Goal: Task Accomplishment & Management: Manage account settings

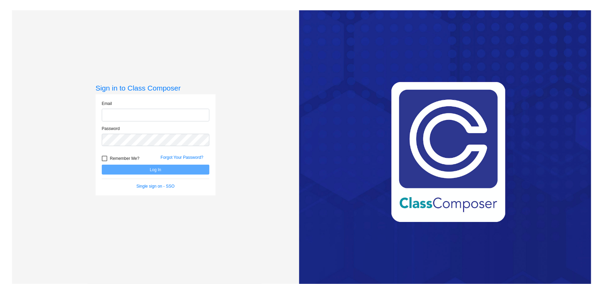
type input "[EMAIL_ADDRESS][DOMAIN_NAME]"
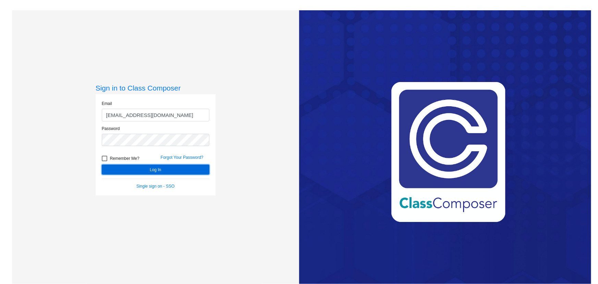
click at [157, 169] on button "Log In" at bounding box center [156, 170] width 108 height 10
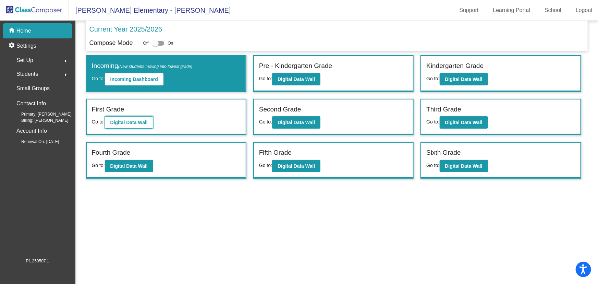
click at [124, 120] on b "Digital Data Wall" at bounding box center [128, 122] width 37 height 5
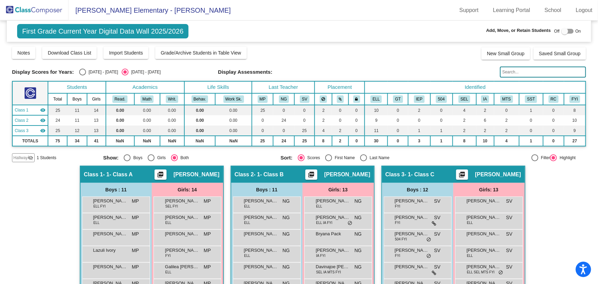
click at [360, 156] on div "Select an option" at bounding box center [363, 157] width 7 height 7
click at [364, 161] on input "Last Name" at bounding box center [364, 161] width 0 height 0
radio input "true"
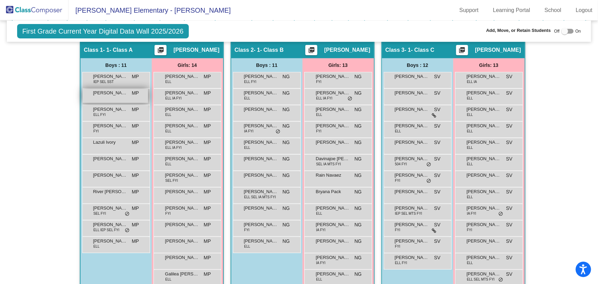
click at [112, 94] on span "[PERSON_NAME]" at bounding box center [110, 93] width 34 height 7
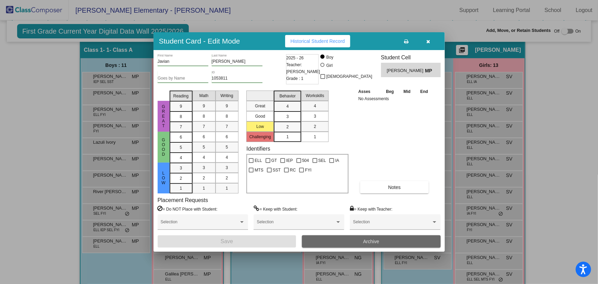
click at [361, 241] on button "Archive" at bounding box center [371, 241] width 139 height 12
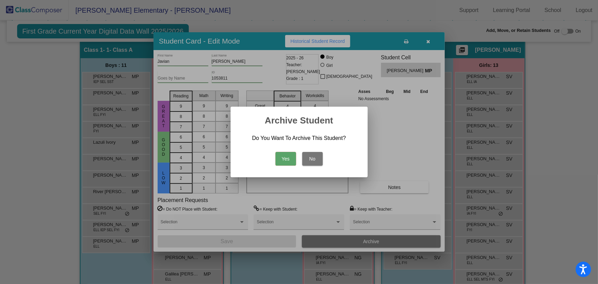
click at [283, 156] on button "Yes" at bounding box center [286, 159] width 21 height 14
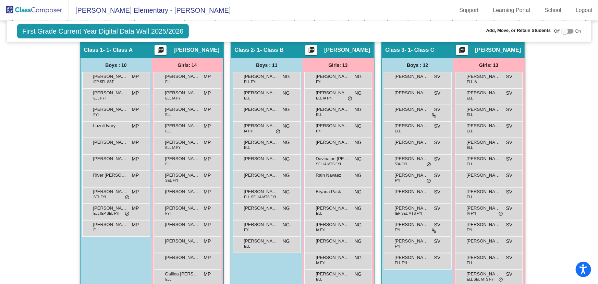
click at [84, 10] on span "[PERSON_NAME] Elementary - [PERSON_NAME]" at bounding box center [150, 10] width 162 height 11
click at [55, 12] on img at bounding box center [34, 10] width 69 height 20
